Goal: Find contact information: Find contact information

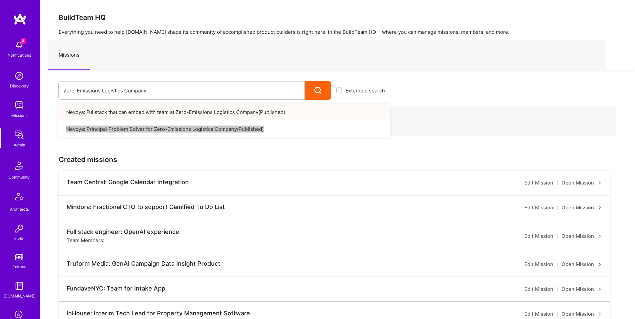
scroll to position [104, 0]
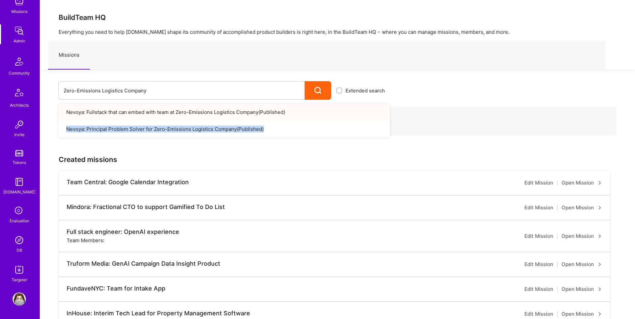
click at [18, 243] on img at bounding box center [19, 240] width 13 height 13
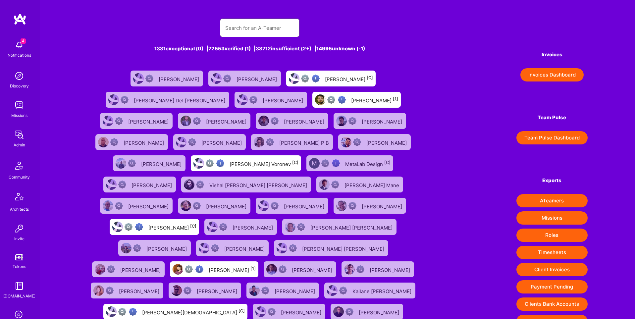
click at [261, 33] on input "text" at bounding box center [259, 28] width 69 height 17
paste input "[PERSON_NAME][EMAIL_ADDRESS][DOMAIN_NAME]"
type input "[PERSON_NAME][EMAIL_ADDRESS][DOMAIN_NAME]"
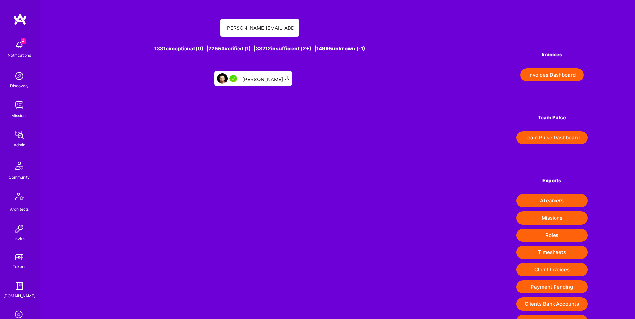
click at [279, 79] on div "[PERSON_NAME] [1]" at bounding box center [253, 79] width 78 height 16
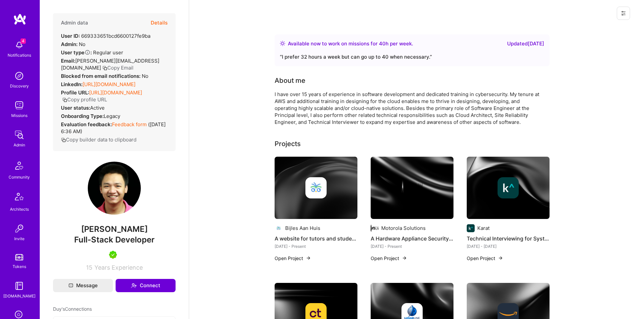
click at [163, 22] on button "Details" at bounding box center [159, 22] width 17 height 19
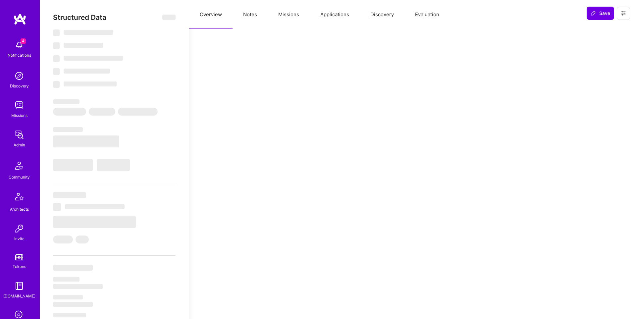
click at [282, 15] on button "Missions" at bounding box center [289, 14] width 42 height 29
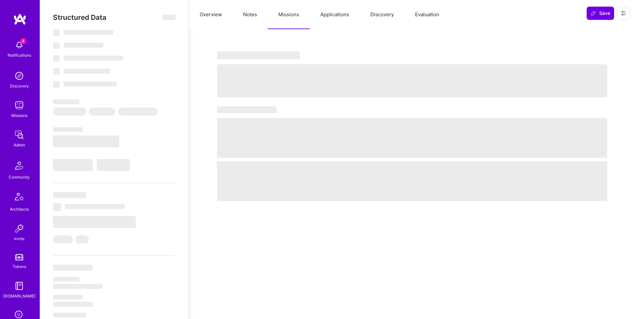
select select "Right Now"
select select "5"
select select "7"
select select "6"
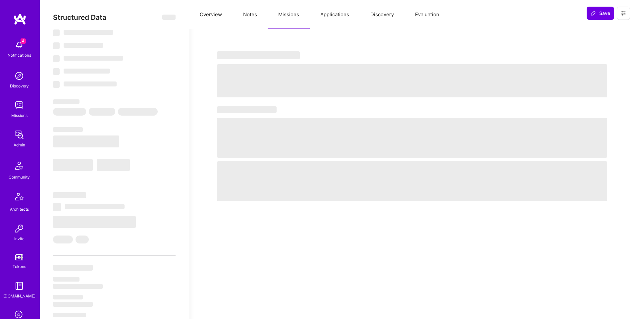
select select "US"
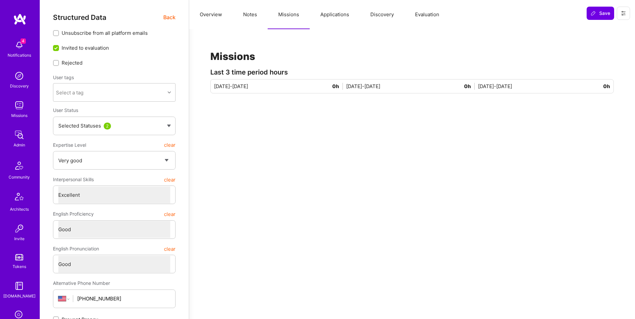
click at [332, 13] on button "Applications" at bounding box center [335, 14] width 50 height 29
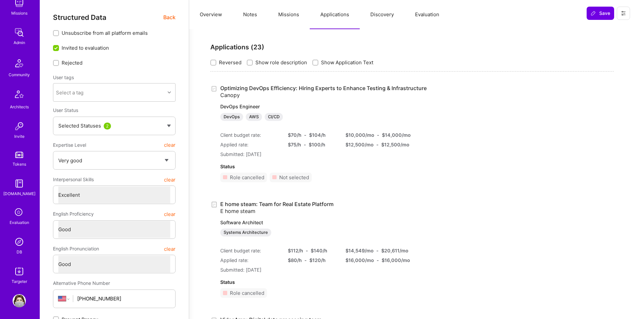
scroll to position [104, 0]
click at [19, 245] on img at bounding box center [19, 240] width 13 height 13
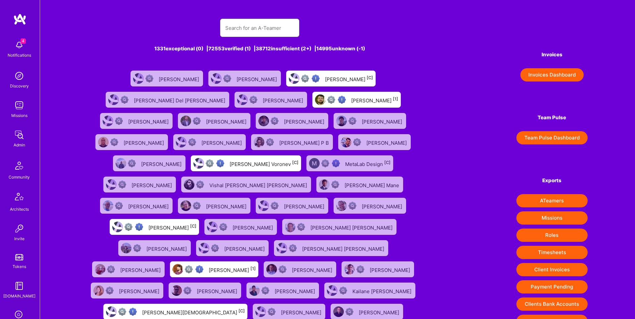
click at [242, 26] on input "text" at bounding box center [259, 28] width 69 height 17
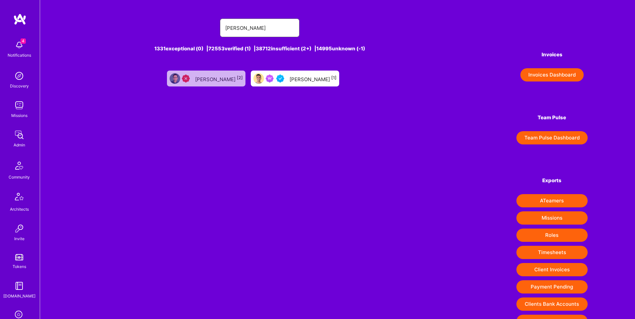
type input "[PERSON_NAME]"
click at [297, 82] on div "[PERSON_NAME] [1]" at bounding box center [312, 78] width 47 height 9
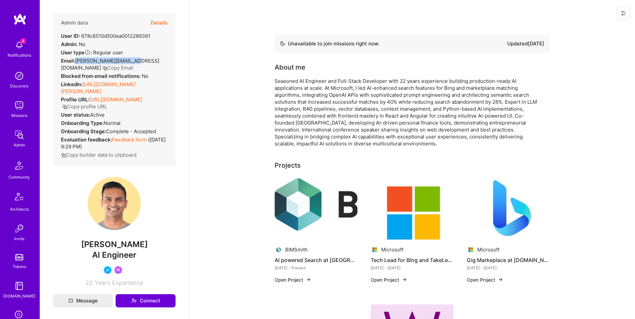
drag, startPoint x: 130, startPoint y: 60, endPoint x: 77, endPoint y: 62, distance: 54.0
click at [77, 62] on div "Email: [PERSON_NAME][EMAIL_ADDRESS][DOMAIN_NAME] Copy Email" at bounding box center [114, 64] width 107 height 14
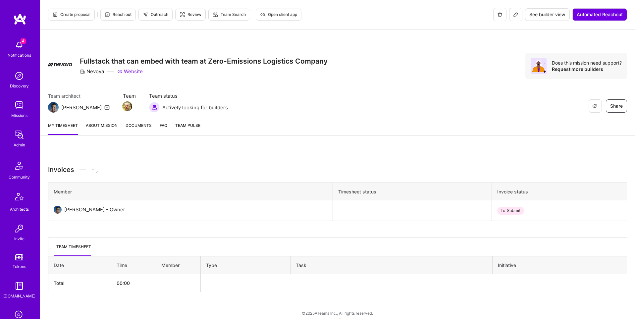
click at [545, 14] on span "See builder view" at bounding box center [547, 14] width 36 height 7
click at [530, 13] on span "See builder view" at bounding box center [547, 14] width 36 height 7
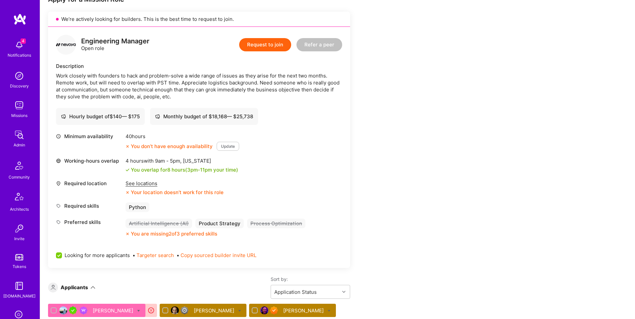
scroll to position [132, 0]
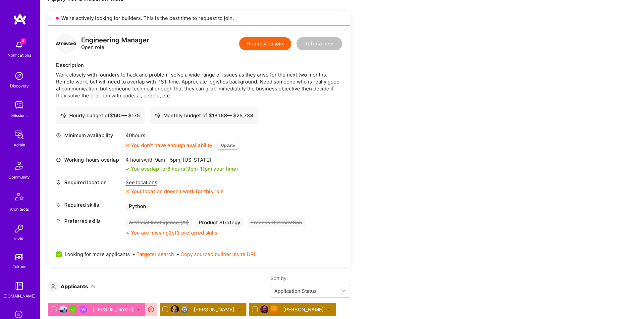
click at [87, 66] on div "Description" at bounding box center [199, 65] width 286 height 7
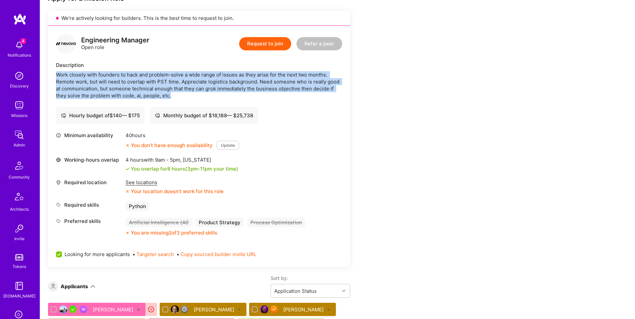
drag, startPoint x: 56, startPoint y: 74, endPoint x: 128, endPoint y: 63, distance: 71.9
click at [198, 98] on div "Work closely with founders to hack and problem-solve a wide range of issues as …" at bounding box center [199, 85] width 286 height 28
drag, startPoint x: 82, startPoint y: 39, endPoint x: 199, endPoint y: 99, distance: 131.5
click at [199, 99] on div "Engineering Manager Open role Request to join Refer a peer Description Work clo…" at bounding box center [199, 146] width 302 height 241
copy div "Engineering Manager Open role Request to join Refer a peer Description Work clo…"
